Goal: Check status: Check status

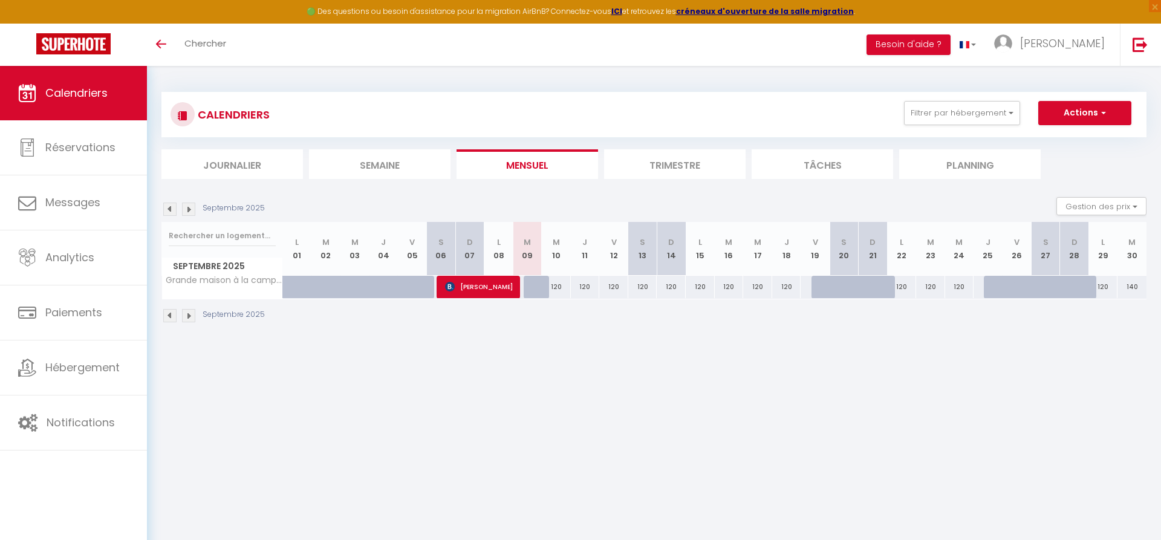
click at [192, 318] on img at bounding box center [188, 315] width 13 height 13
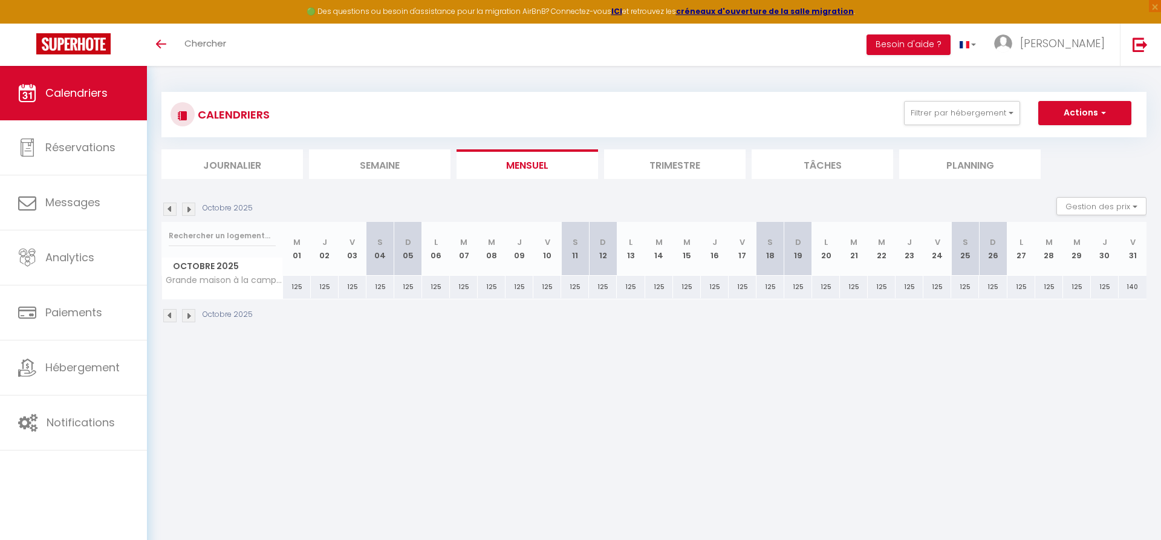
click at [192, 318] on img at bounding box center [188, 315] width 13 height 13
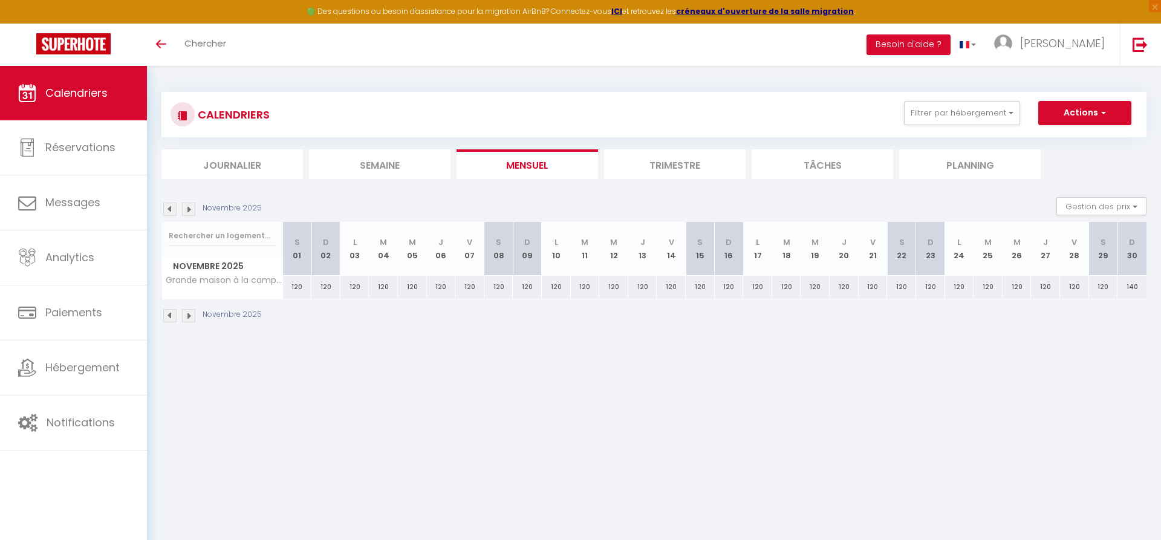
click at [166, 314] on img at bounding box center [169, 315] width 13 height 13
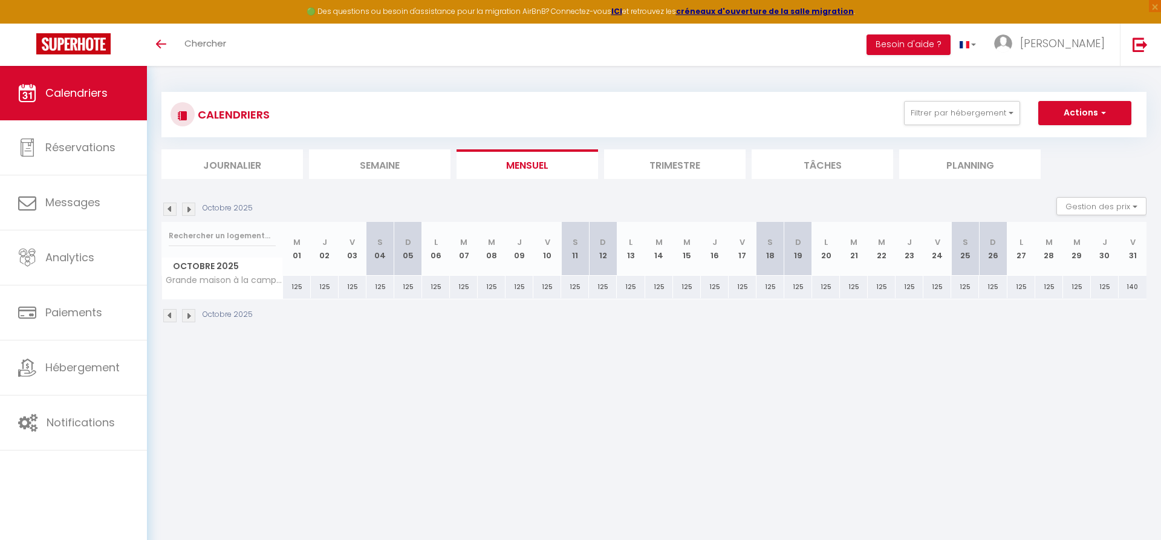
click at [192, 313] on img at bounding box center [188, 315] width 13 height 13
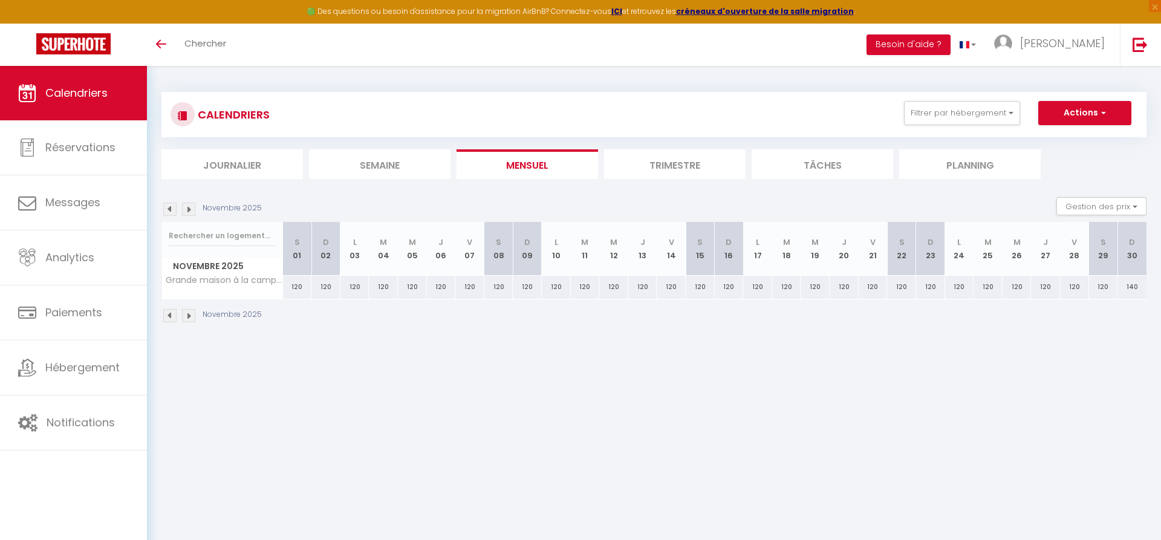
click at [192, 313] on img at bounding box center [188, 315] width 13 height 13
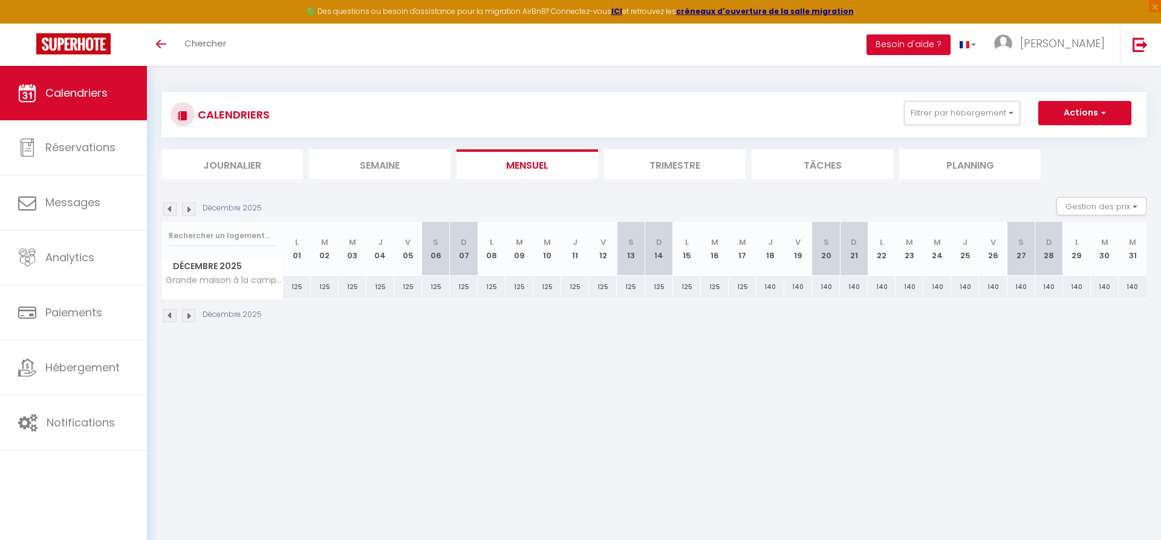
click at [192, 313] on img at bounding box center [188, 315] width 13 height 13
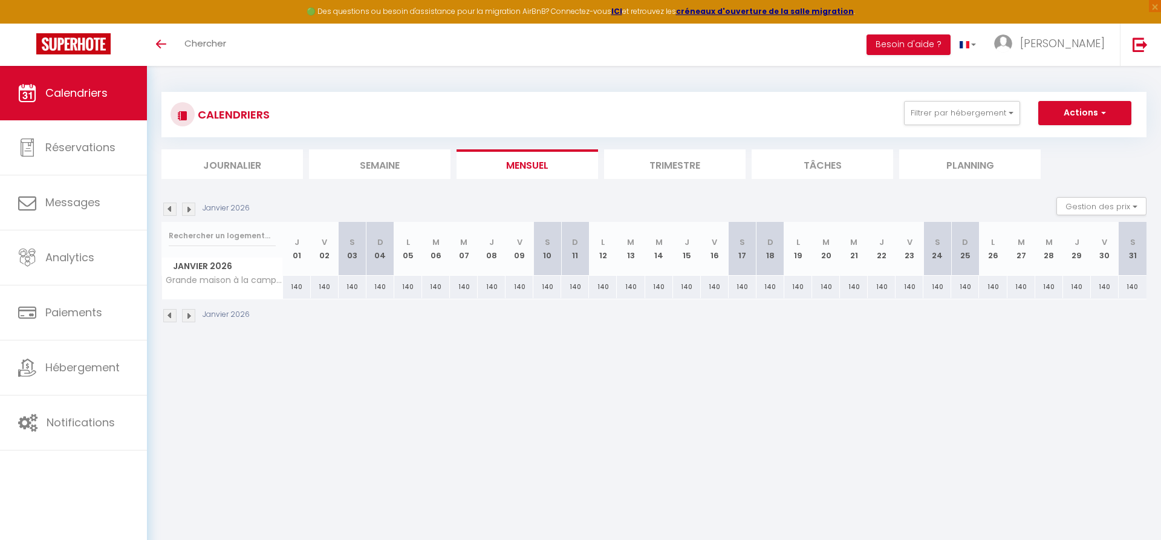
click at [192, 313] on img at bounding box center [188, 315] width 13 height 13
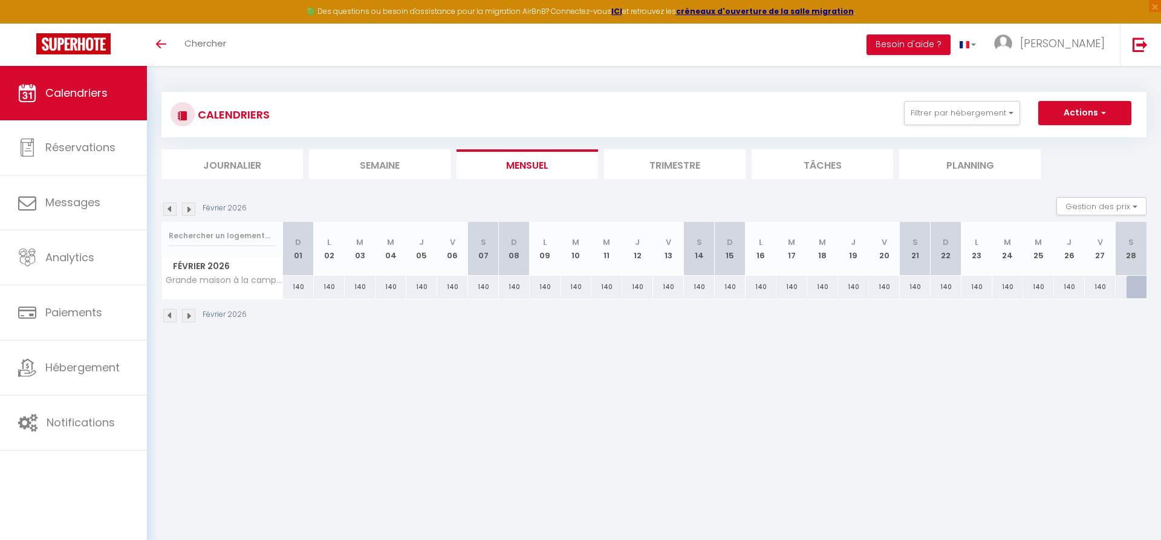
click at [192, 313] on img at bounding box center [188, 315] width 13 height 13
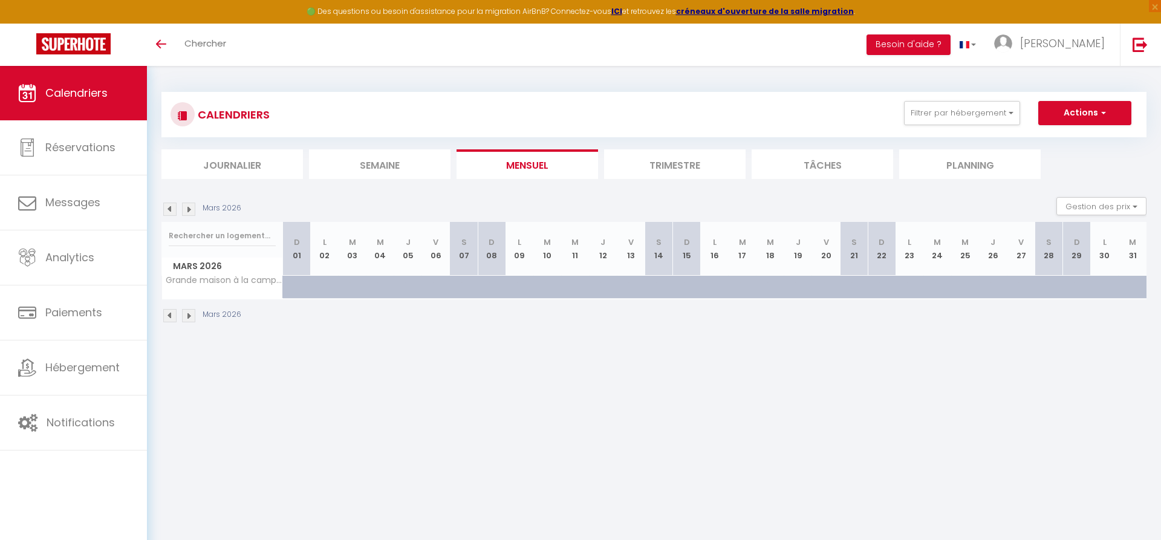
click at [192, 313] on img at bounding box center [188, 315] width 13 height 13
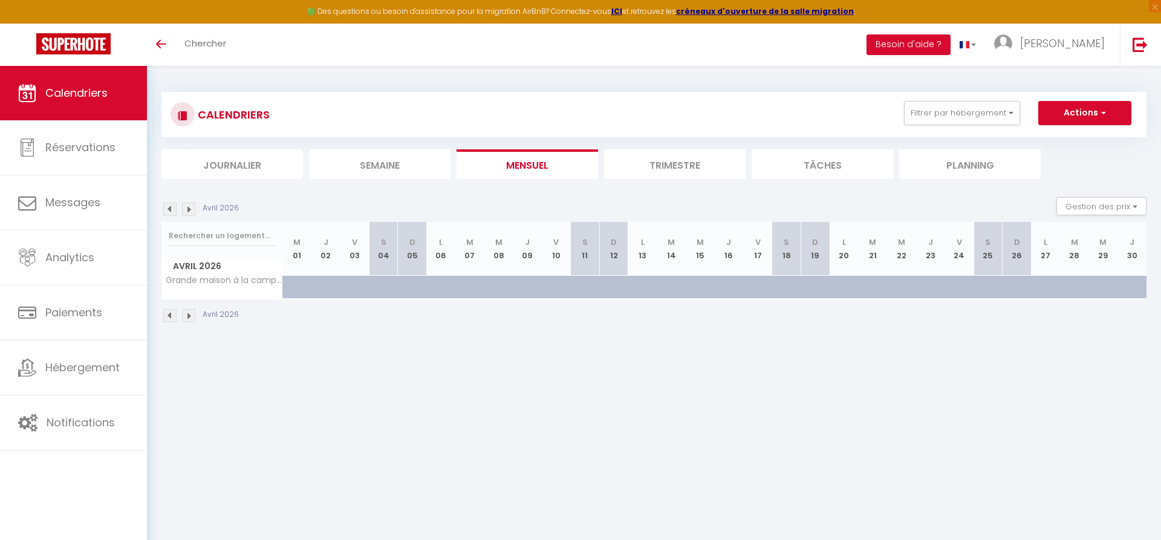
click at [192, 313] on img at bounding box center [188, 315] width 13 height 13
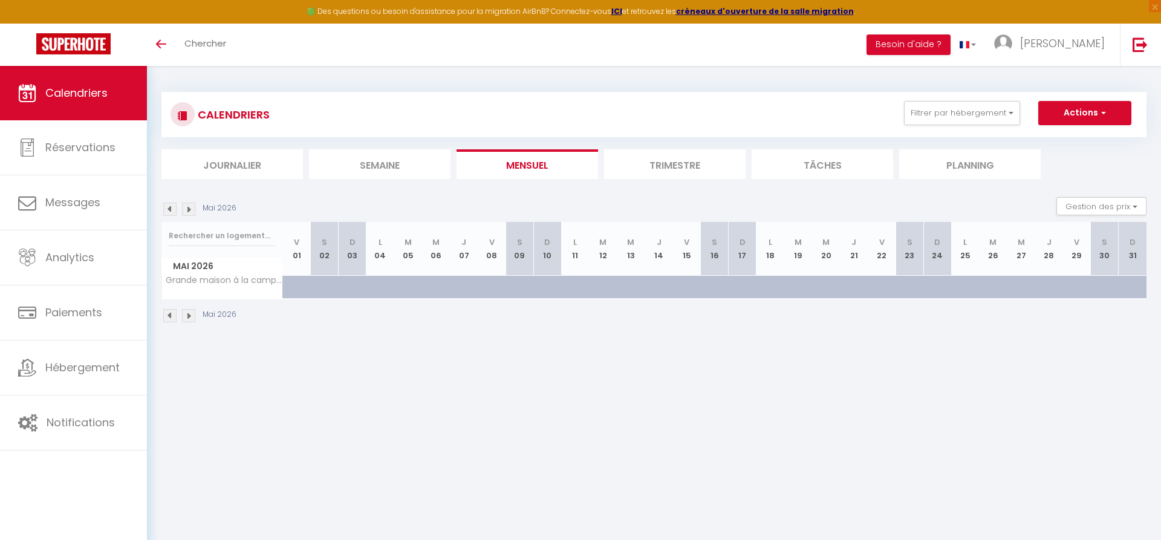
click at [680, 166] on li "Trimestre" at bounding box center [674, 164] width 141 height 30
